Goal: Task Accomplishment & Management: Complete application form

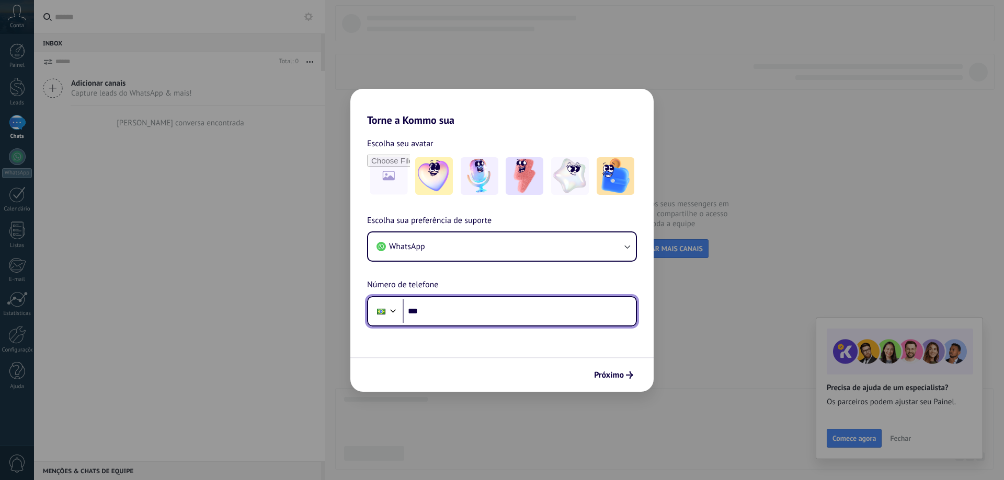
click at [447, 305] on input "***" at bounding box center [518, 311] width 233 height 24
type input "**********"
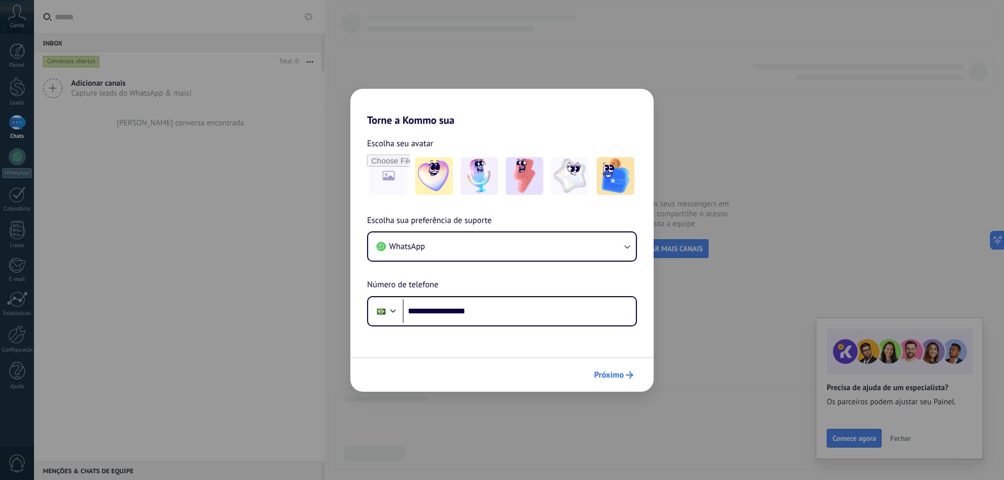
click at [608, 372] on span "Próximo" at bounding box center [609, 375] width 30 height 7
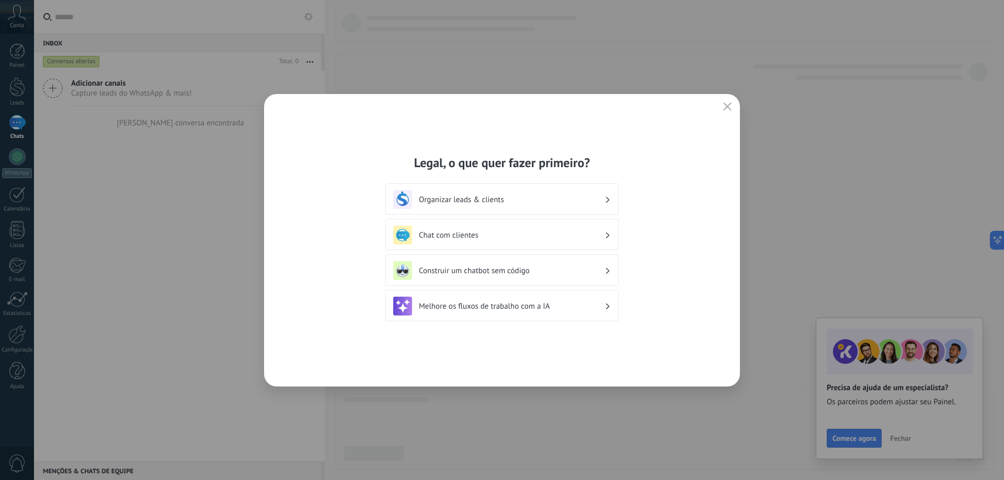
click at [483, 235] on h3 "Chat com clientes" at bounding box center [512, 236] width 186 height 10
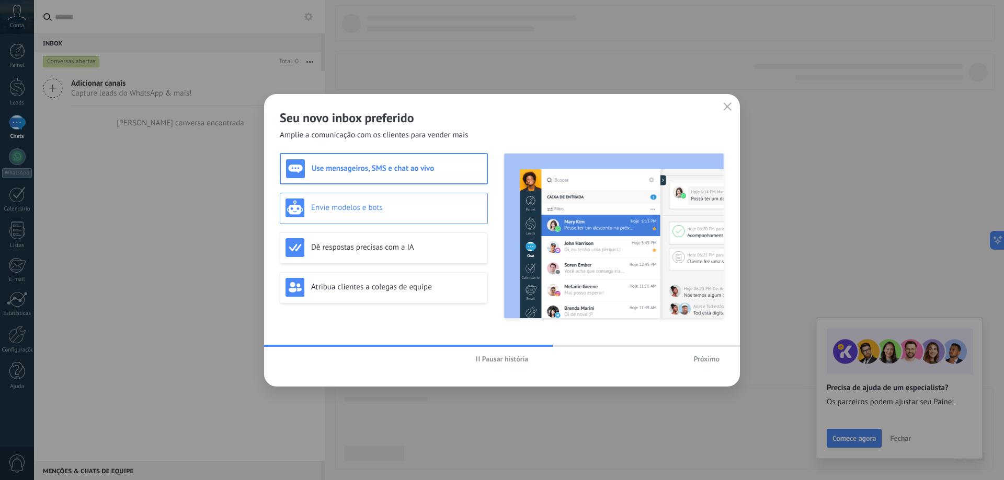
click at [408, 197] on div "Envie modelos e bots" at bounding box center [384, 208] width 208 height 31
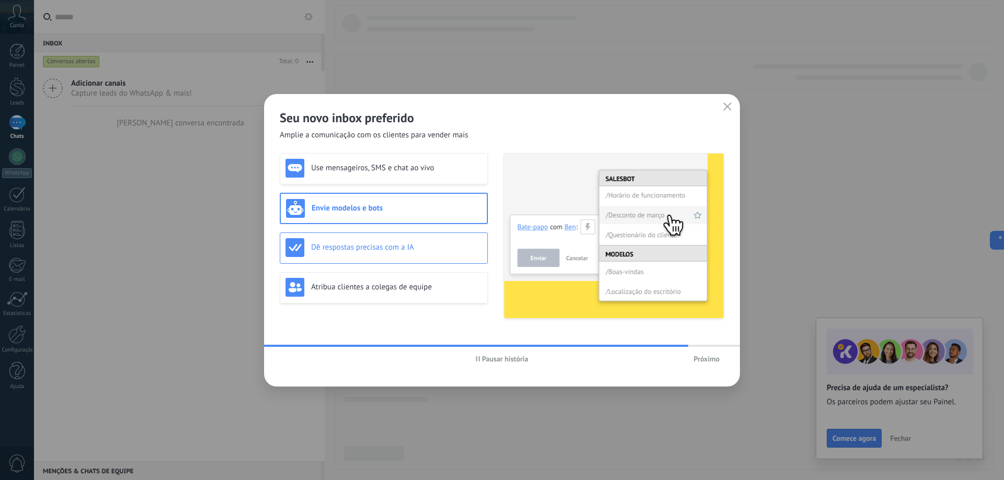
click at [407, 244] on h3 "Dê respostas precisas com a IA" at bounding box center [396, 248] width 171 height 10
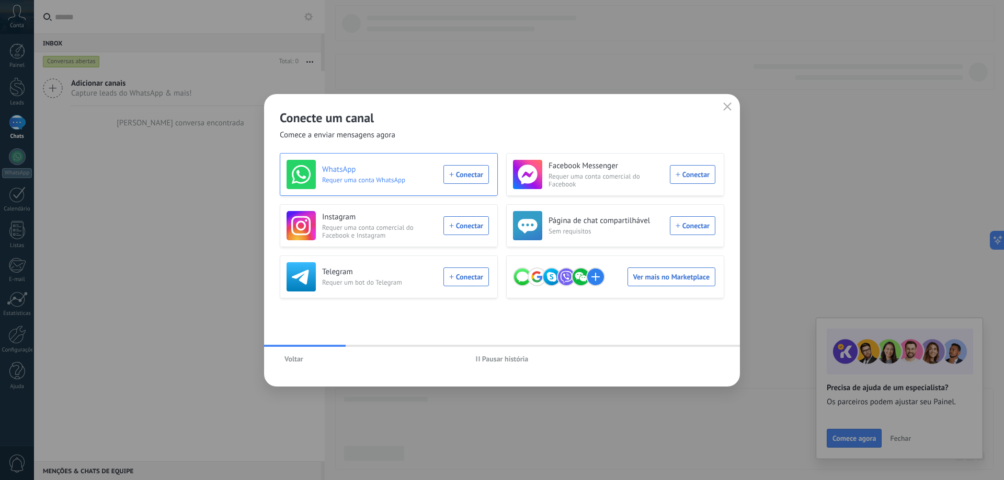
click at [451, 173] on div "WhatsApp Requer uma conta WhatsApp Conectar" at bounding box center [387, 174] width 202 height 29
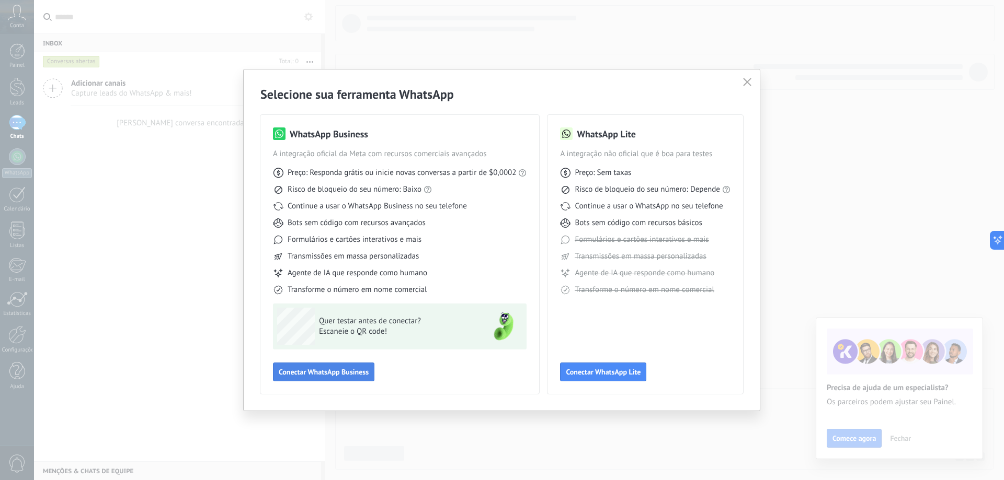
click at [348, 370] on span "Conectar WhatsApp Business" at bounding box center [324, 371] width 90 height 7
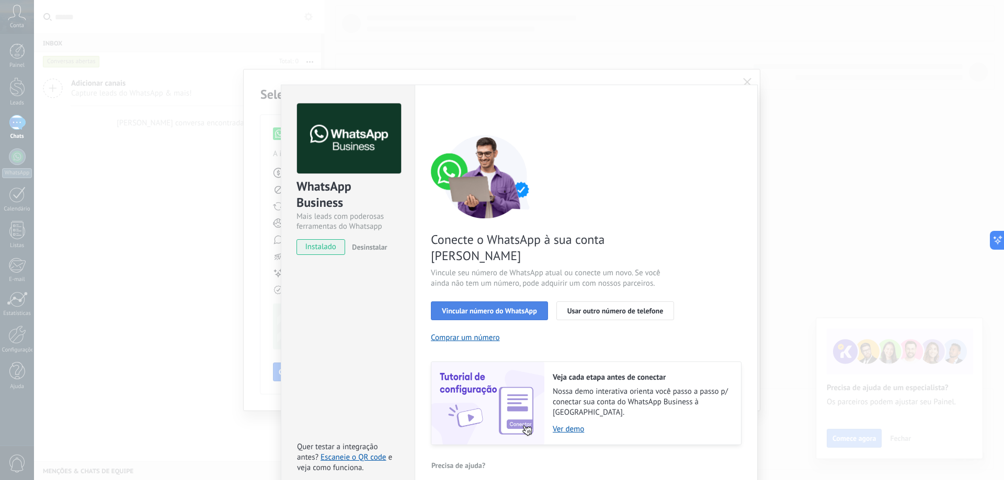
click at [509, 302] on button "Vincular número do WhatsApp" at bounding box center [489, 311] width 117 height 19
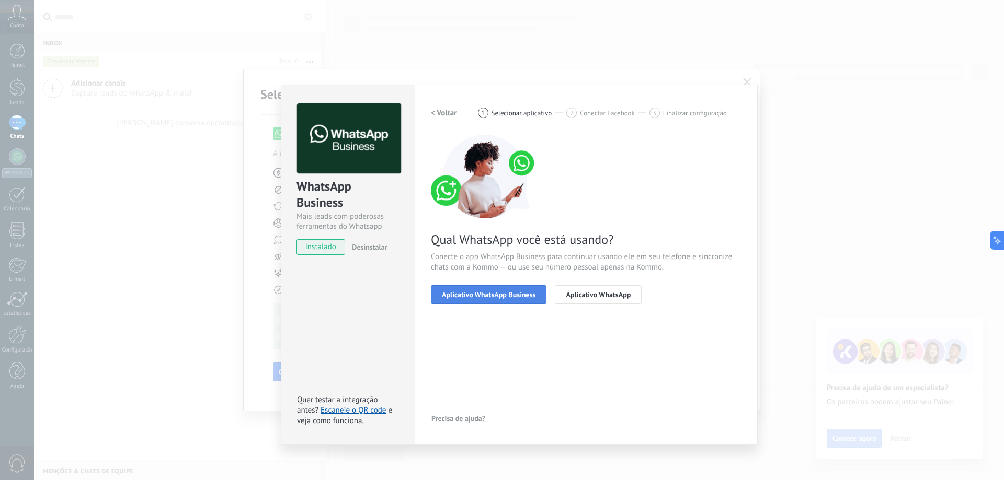
click at [510, 296] on span "Aplicativo WhatsApp Business" at bounding box center [489, 294] width 94 height 7
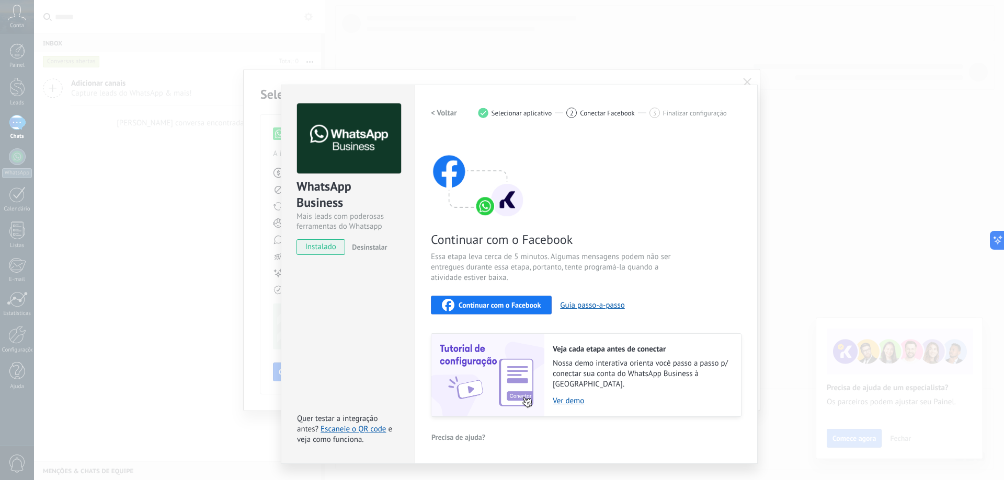
click at [441, 110] on h2 "< Voltar" at bounding box center [444, 113] width 26 height 10
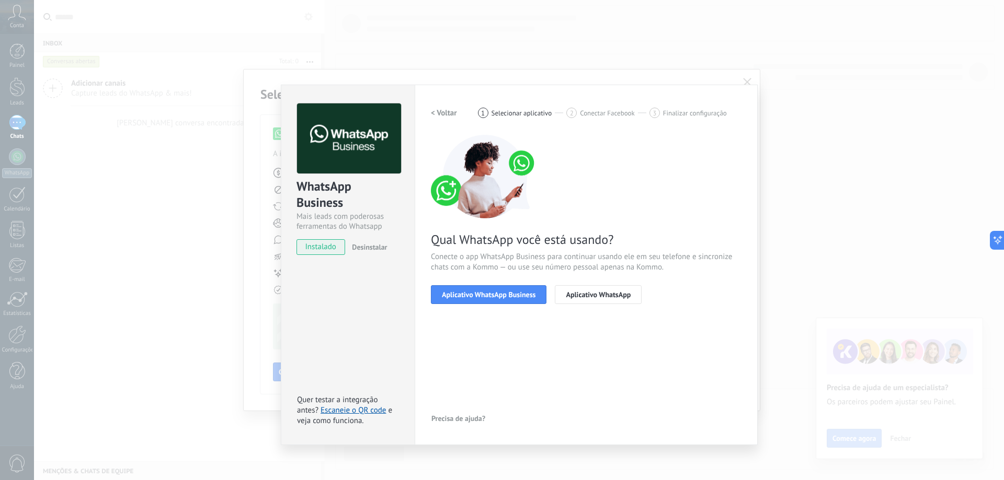
click at [441, 110] on h2 "< Voltar" at bounding box center [444, 113] width 26 height 10
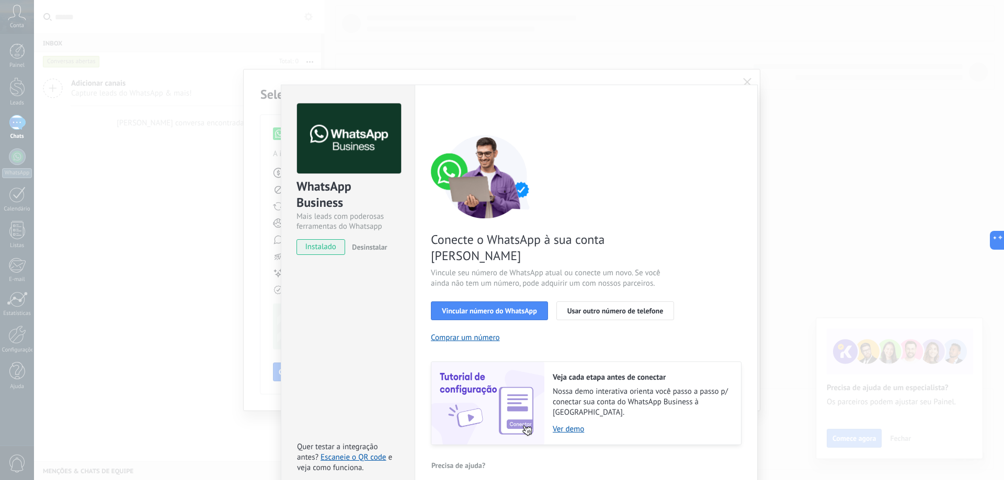
click at [715, 78] on div "WhatsApp Business Mais leads com poderosas ferramentas do Whatsapp instalado De…" at bounding box center [519, 240] width 970 height 480
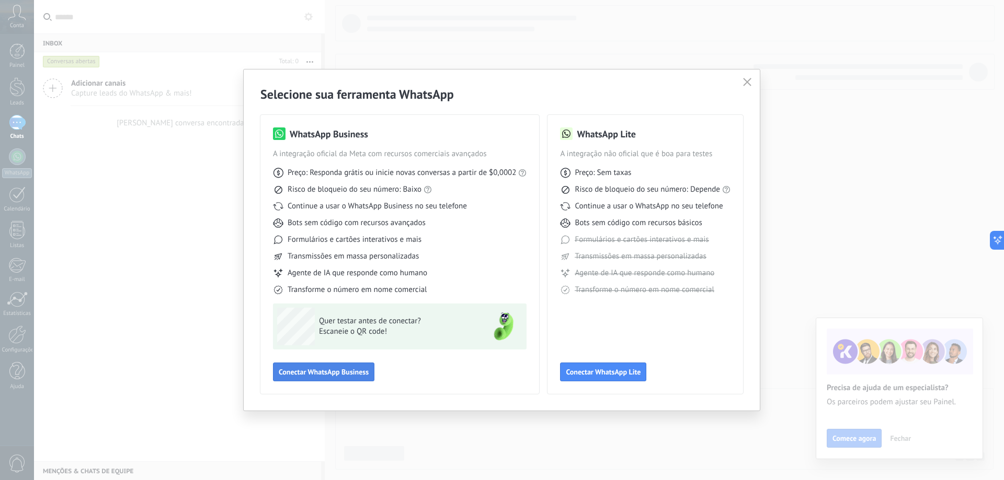
click at [371, 369] on button "Conectar WhatsApp Business" at bounding box center [323, 372] width 101 height 19
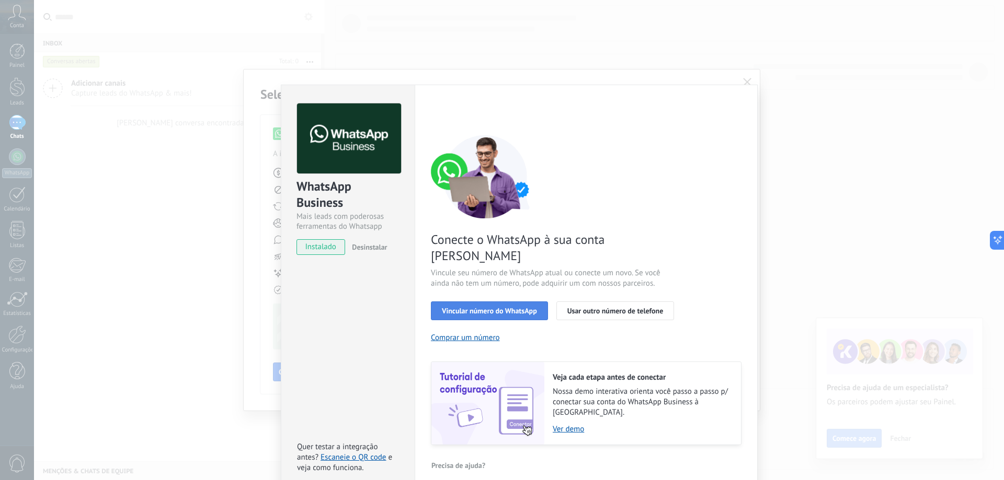
click at [470, 307] on span "Vincular número do WhatsApp" at bounding box center [489, 310] width 95 height 7
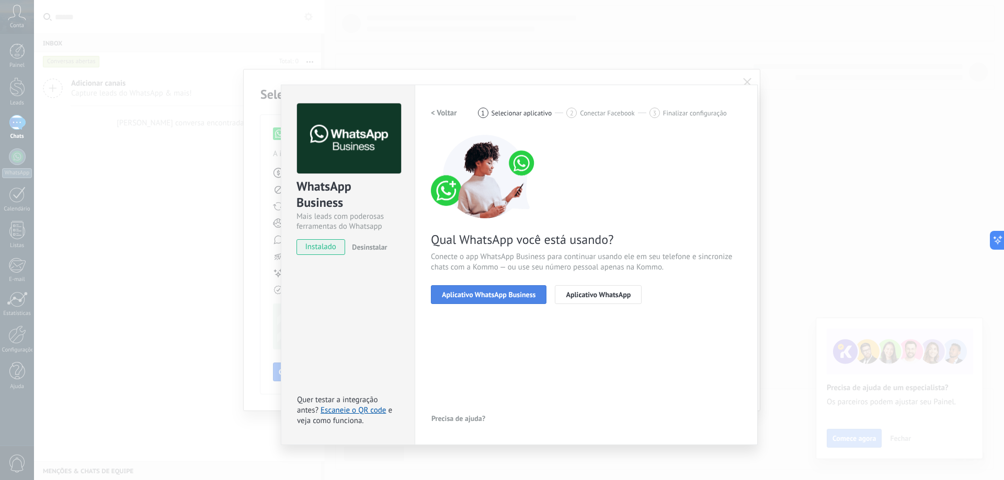
click at [470, 295] on span "Aplicativo WhatsApp Business" at bounding box center [489, 294] width 94 height 7
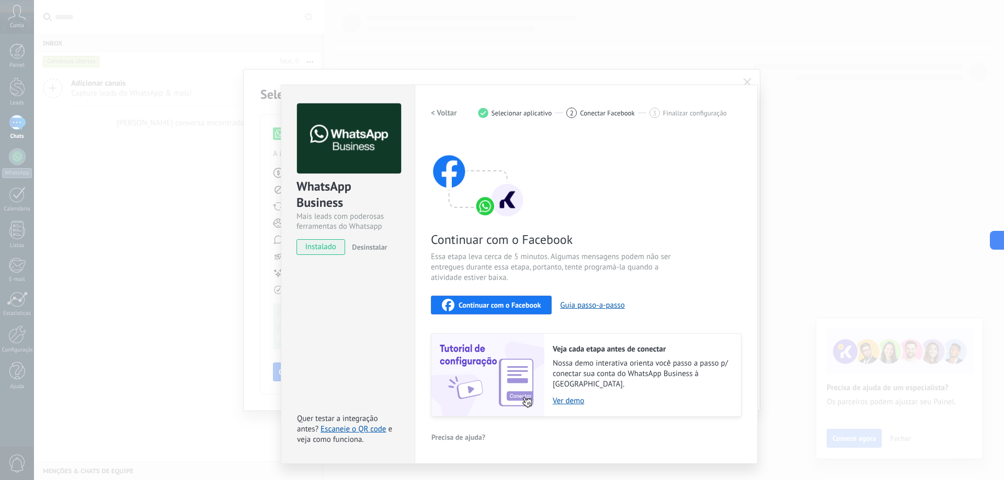
click at [494, 307] on span "Continuar com o Facebook" at bounding box center [499, 305] width 82 height 7
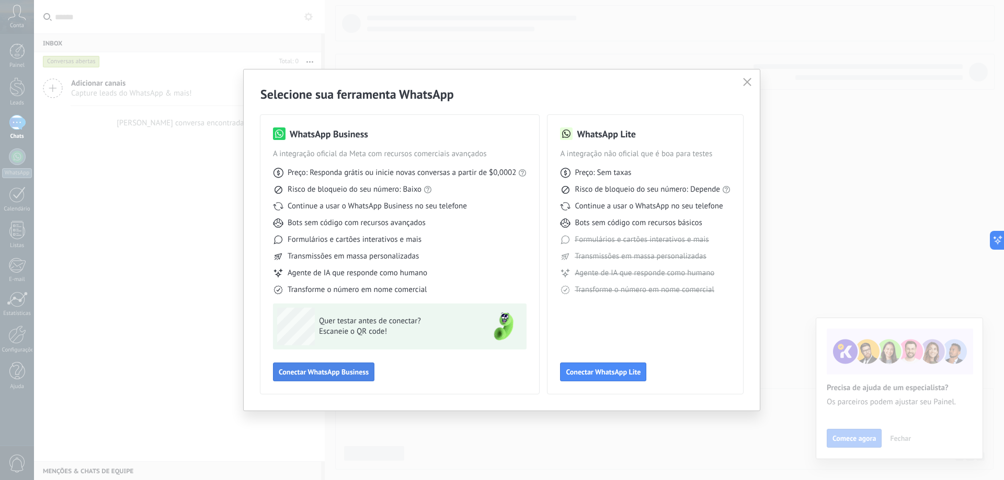
click at [356, 372] on span "Conectar WhatsApp Business" at bounding box center [324, 371] width 90 height 7
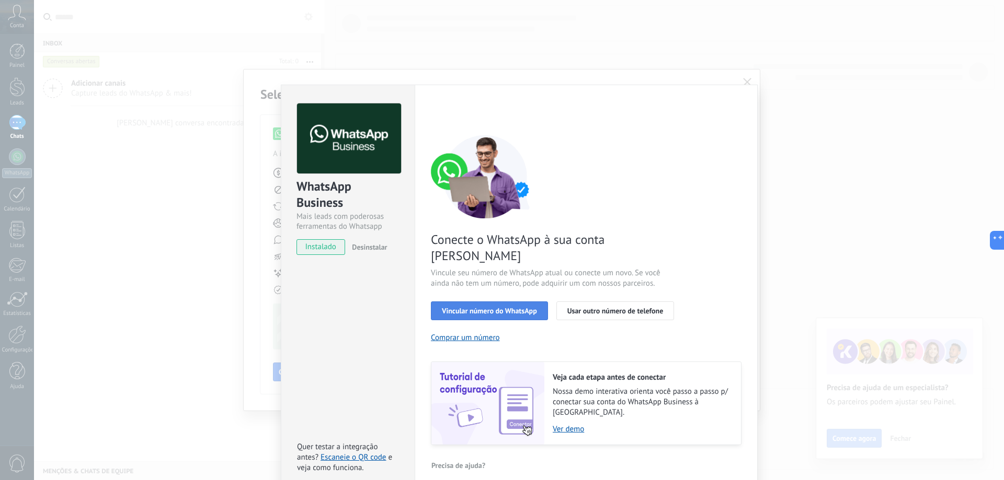
click at [466, 302] on button "Vincular número do WhatsApp" at bounding box center [489, 311] width 117 height 19
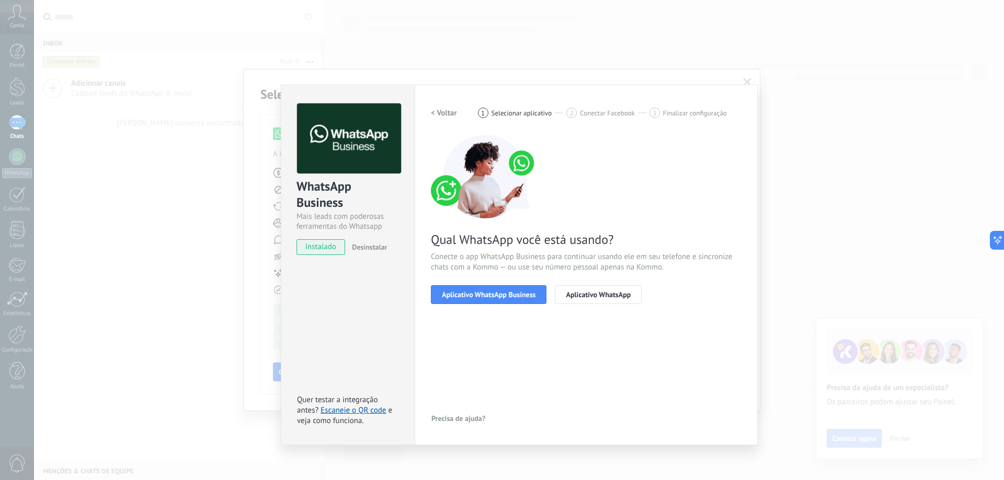
click at [492, 305] on div "< Voltar 1 Selecionar aplicativo 2 Conectar Facebook 3 Finalizar configuração Q…" at bounding box center [586, 209] width 310 height 213
click at [494, 297] on span "Aplicativo WhatsApp Business" at bounding box center [489, 294] width 94 height 7
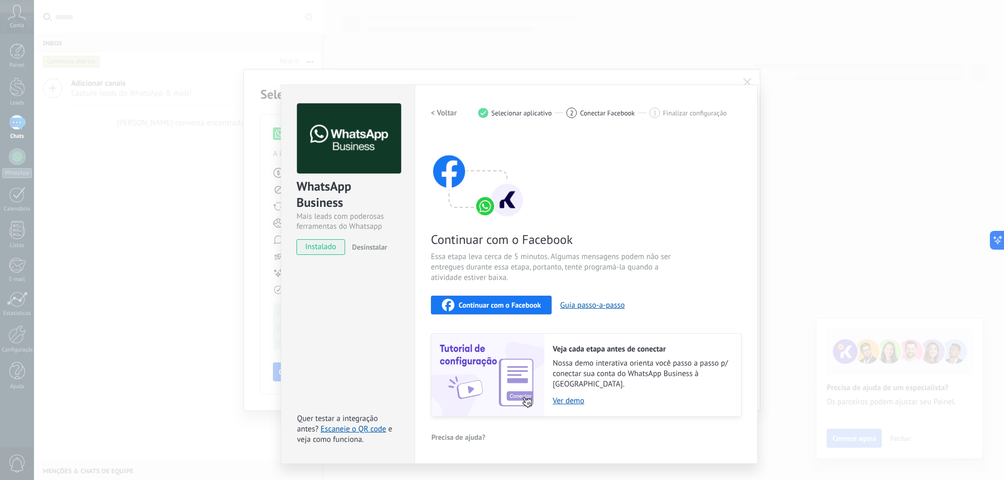
click at [506, 303] on span "Continuar com o Facebook" at bounding box center [499, 305] width 82 height 7
